Goal: Find specific page/section

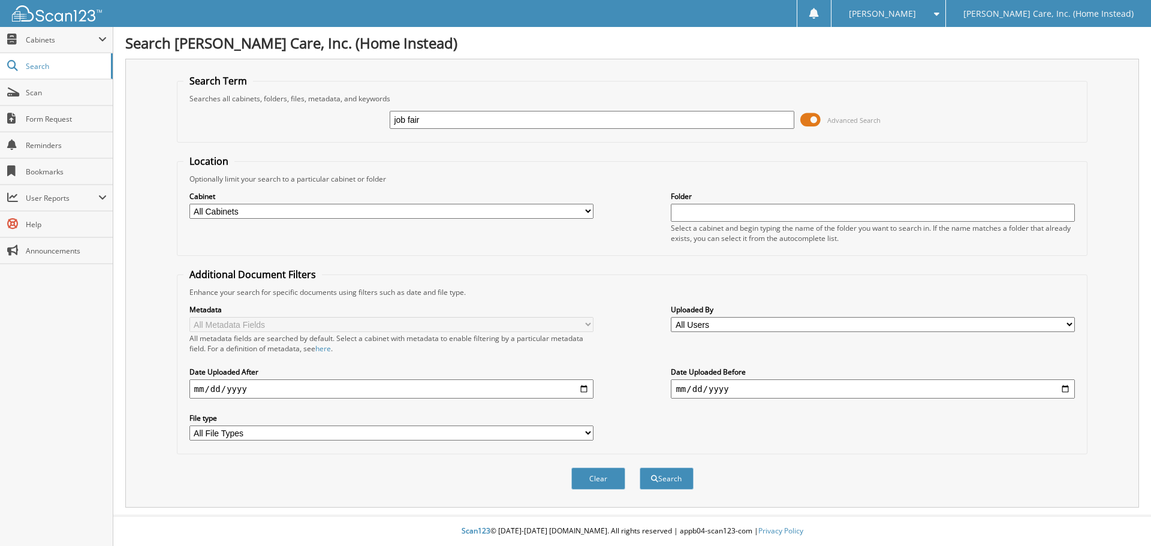
type input "job fair"
click at [640, 468] on button "Search" at bounding box center [667, 479] width 54 height 22
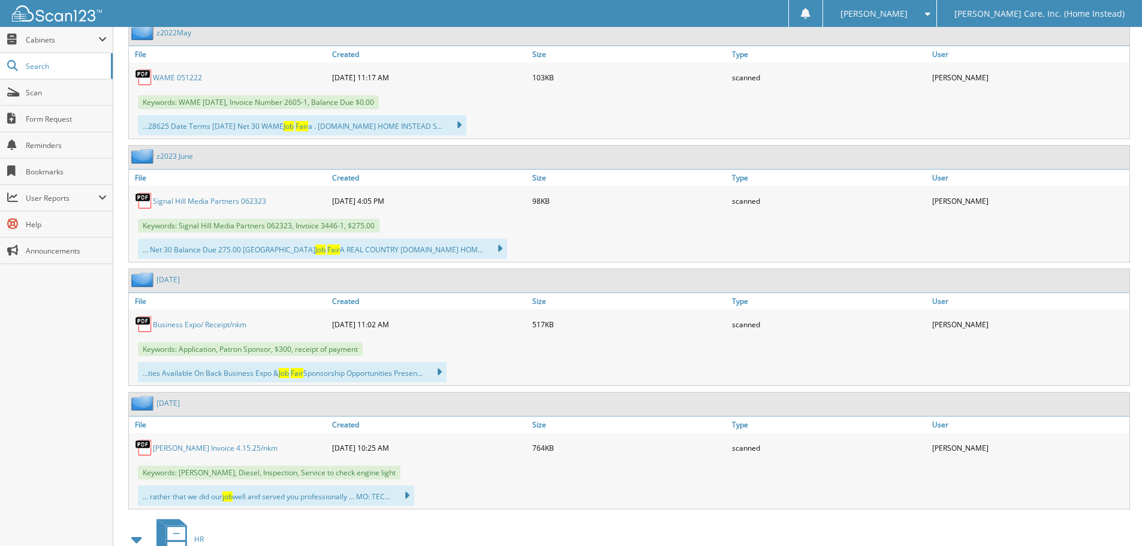
scroll to position [839, 0]
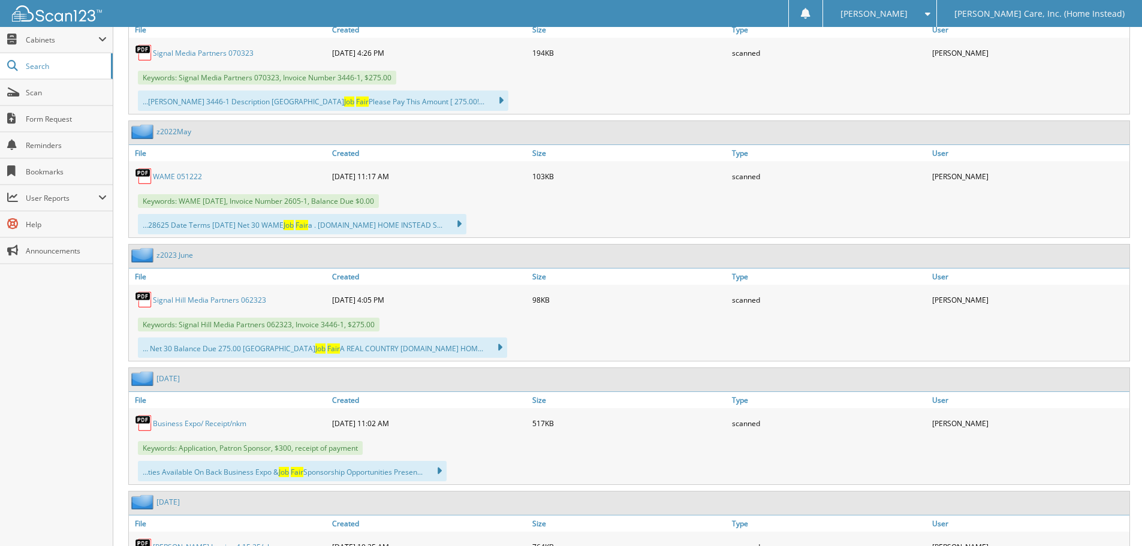
click at [162, 426] on link "Business Expo/ Receipt/nkm" at bounding box center [200, 423] width 94 height 10
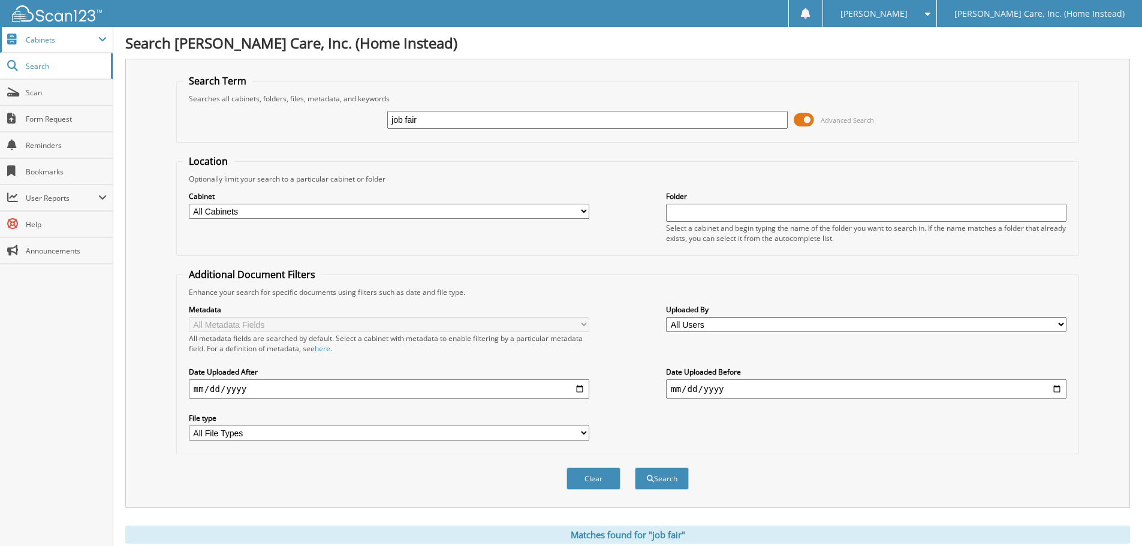
click at [74, 43] on span "Cabinets" at bounding box center [62, 40] width 73 height 10
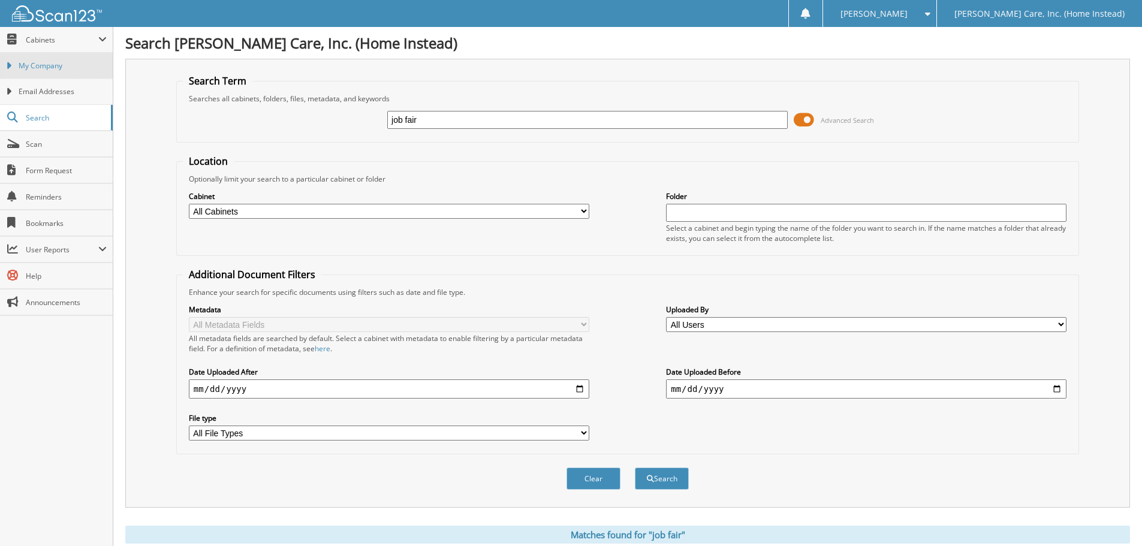
click at [57, 61] on span "My Company" at bounding box center [63, 66] width 88 height 11
